Goal: Consume media (video, audio): Consume media (video, audio)

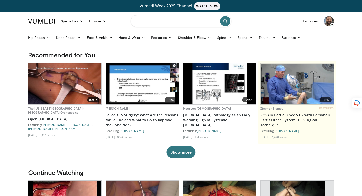
click at [174, 21] on input "Search topics, interventions" at bounding box center [181, 21] width 101 height 12
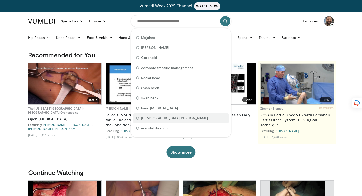
click at [161, 113] on div "[DEMOGRAPHIC_DATA][PERSON_NAME]" at bounding box center [181, 118] width 96 height 10
type input "**********"
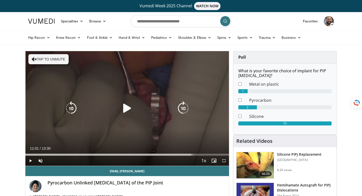
click at [128, 108] on icon "Video Player" at bounding box center [127, 108] width 14 height 14
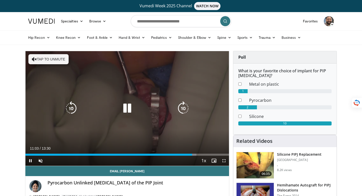
click at [127, 109] on icon "Video Player" at bounding box center [127, 108] width 14 height 14
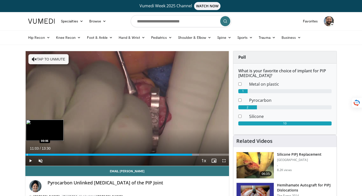
click at [27, 154] on div "Loaded : 85.27% 11:03 00:06" at bounding box center [127, 154] width 204 height 2
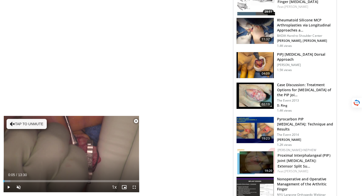
scroll to position [319, 0]
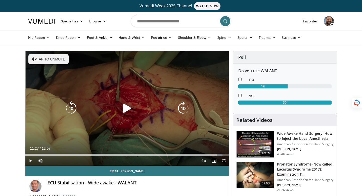
click at [129, 109] on icon "Video Player" at bounding box center [127, 108] width 14 height 14
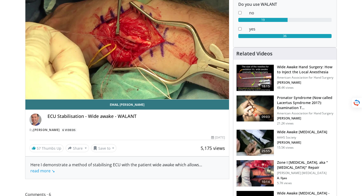
scroll to position [20, 0]
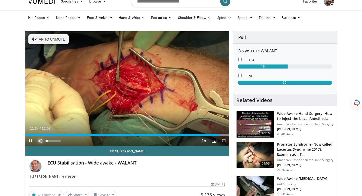
click at [38, 139] on span "Video Player" at bounding box center [40, 141] width 10 height 10
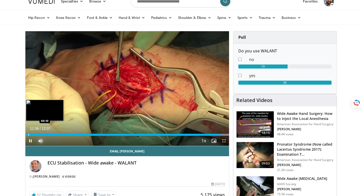
click at [28, 134] on div "Progress Bar" at bounding box center [28, 135] width 1 height 2
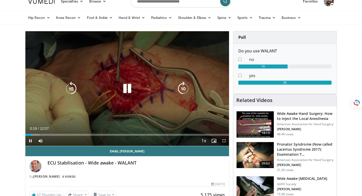
click at [67, 108] on div "10 seconds Tap to unmute" at bounding box center [127, 88] width 204 height 114
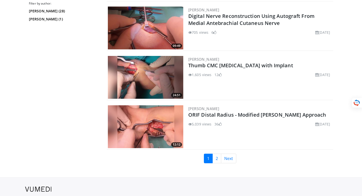
scroll to position [1098, 0]
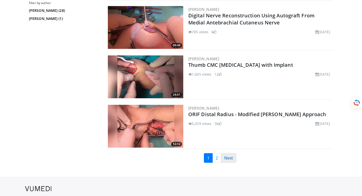
click at [233, 159] on link "Next" at bounding box center [228, 158] width 15 height 10
